Goal: Information Seeking & Learning: Learn about a topic

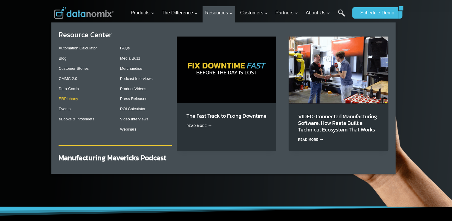
click at [71, 97] on link "ERPiphany" at bounding box center [68, 98] width 19 height 4
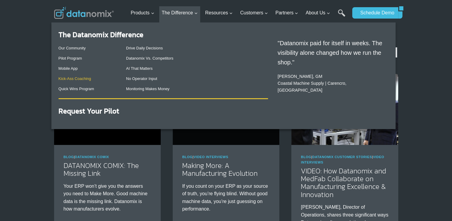
click at [81, 78] on link "Kick-Ass Coaching" at bounding box center [75, 78] width 33 height 4
